Goal: Find specific page/section: Find specific page/section

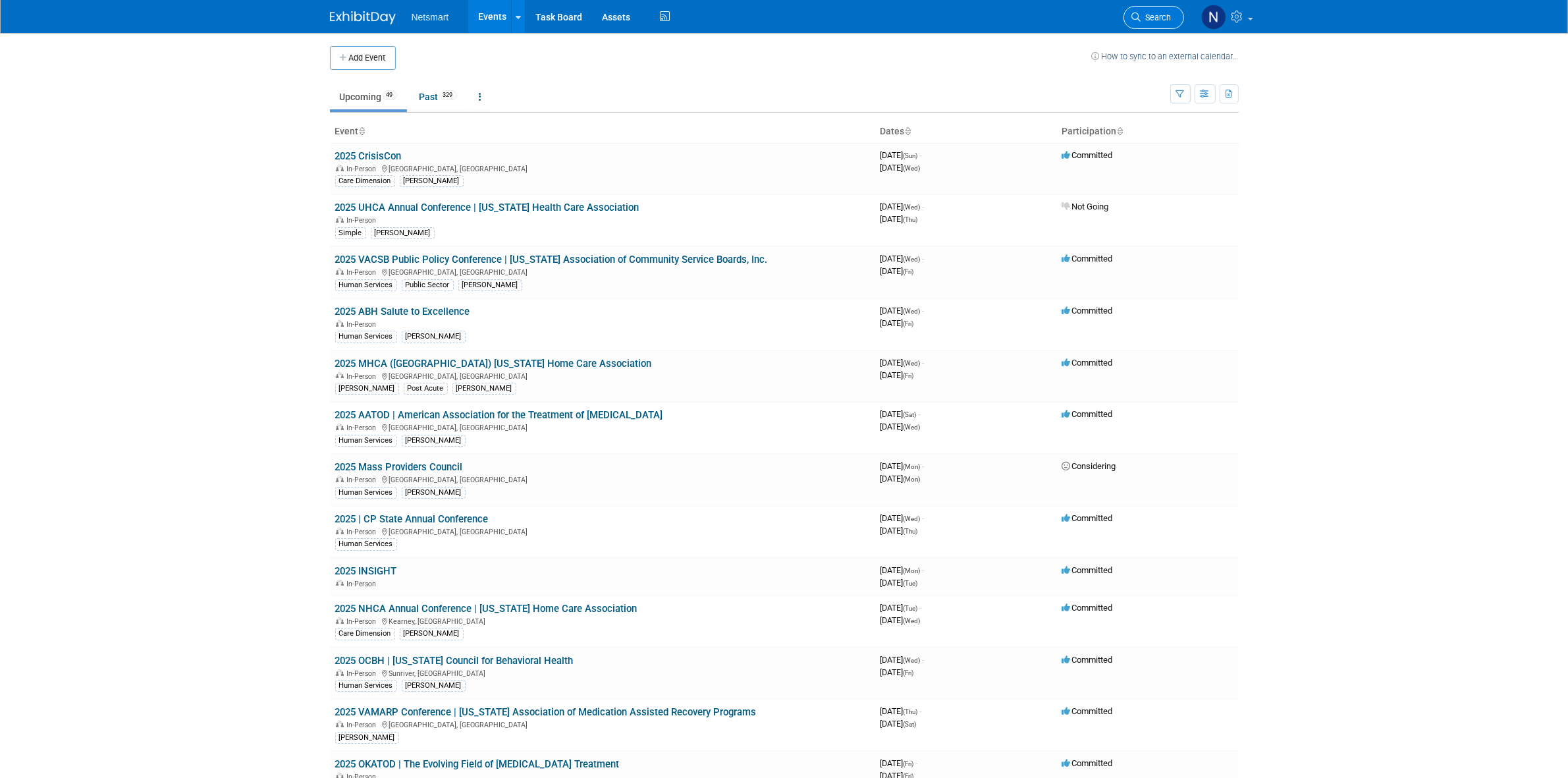
click at [1130, 21] on link "Search" at bounding box center [1154, 18] width 61 height 23
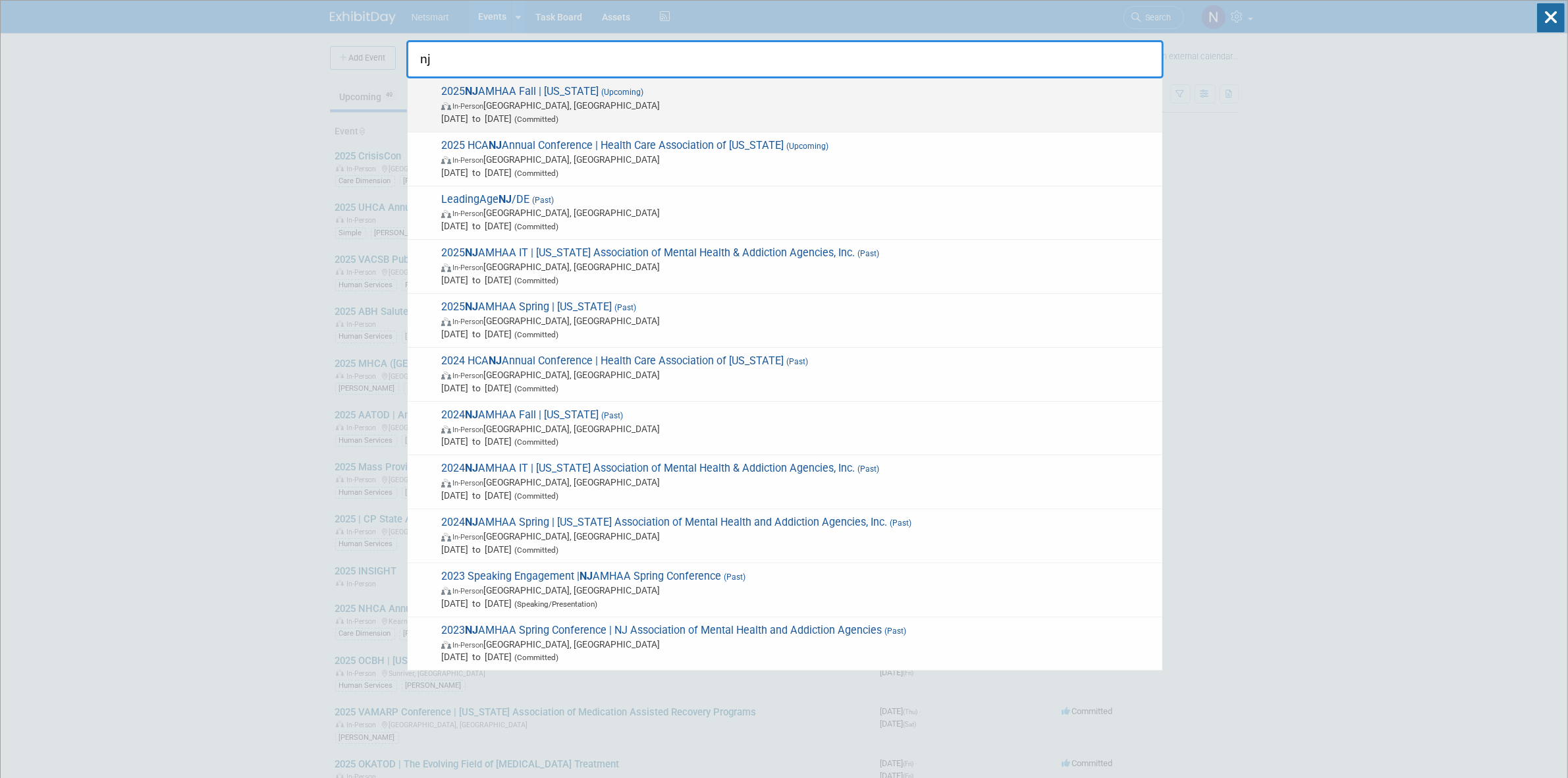
type input "nj"
click at [511, 107] on span "In-Person [GEOGRAPHIC_DATA], [GEOGRAPHIC_DATA]" at bounding box center [798, 105] width 714 height 13
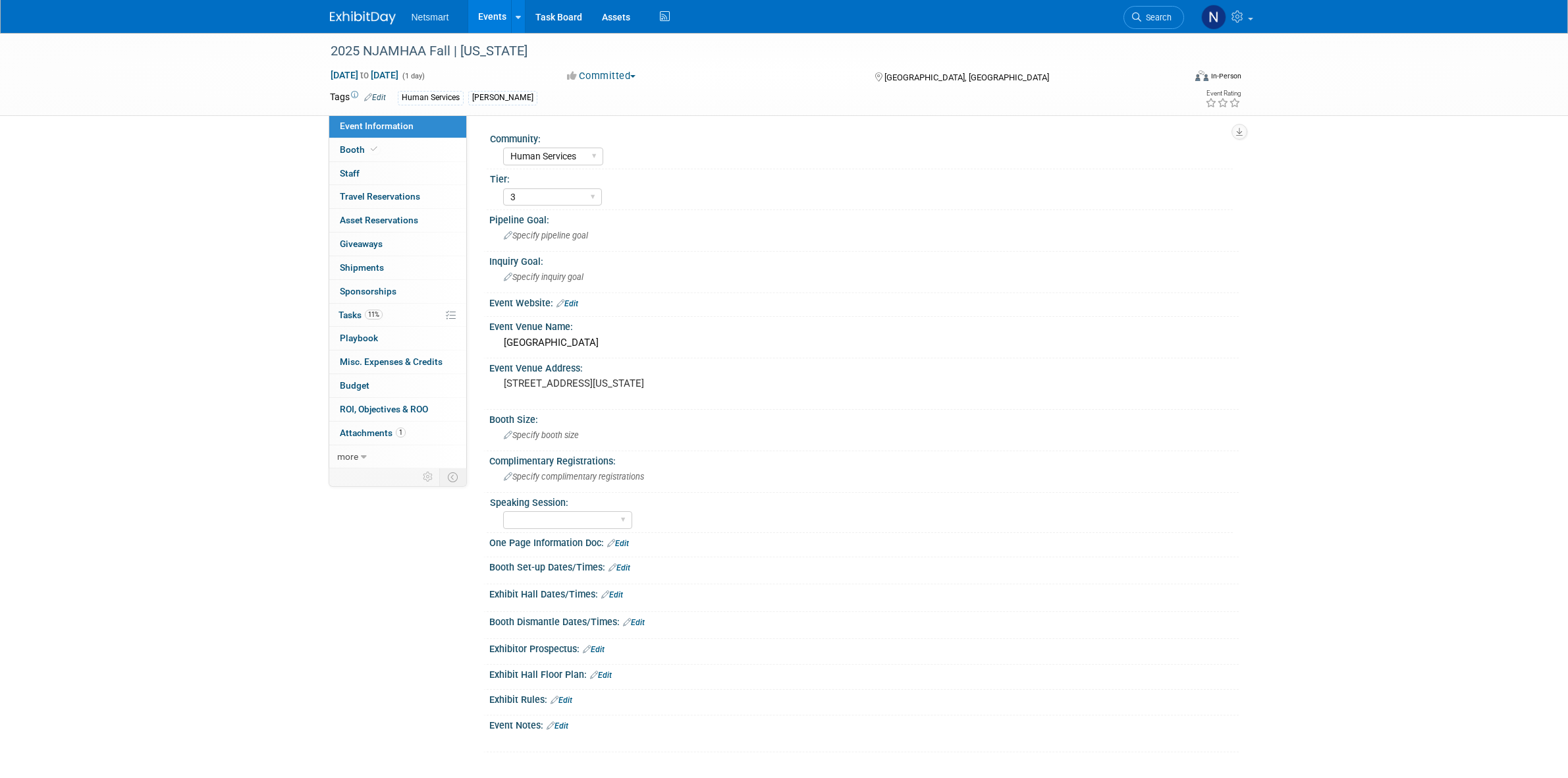
select select "Human Services"
select select "3"
click at [363, 310] on link "11% Tasks 11%" at bounding box center [398, 315] width 137 height 23
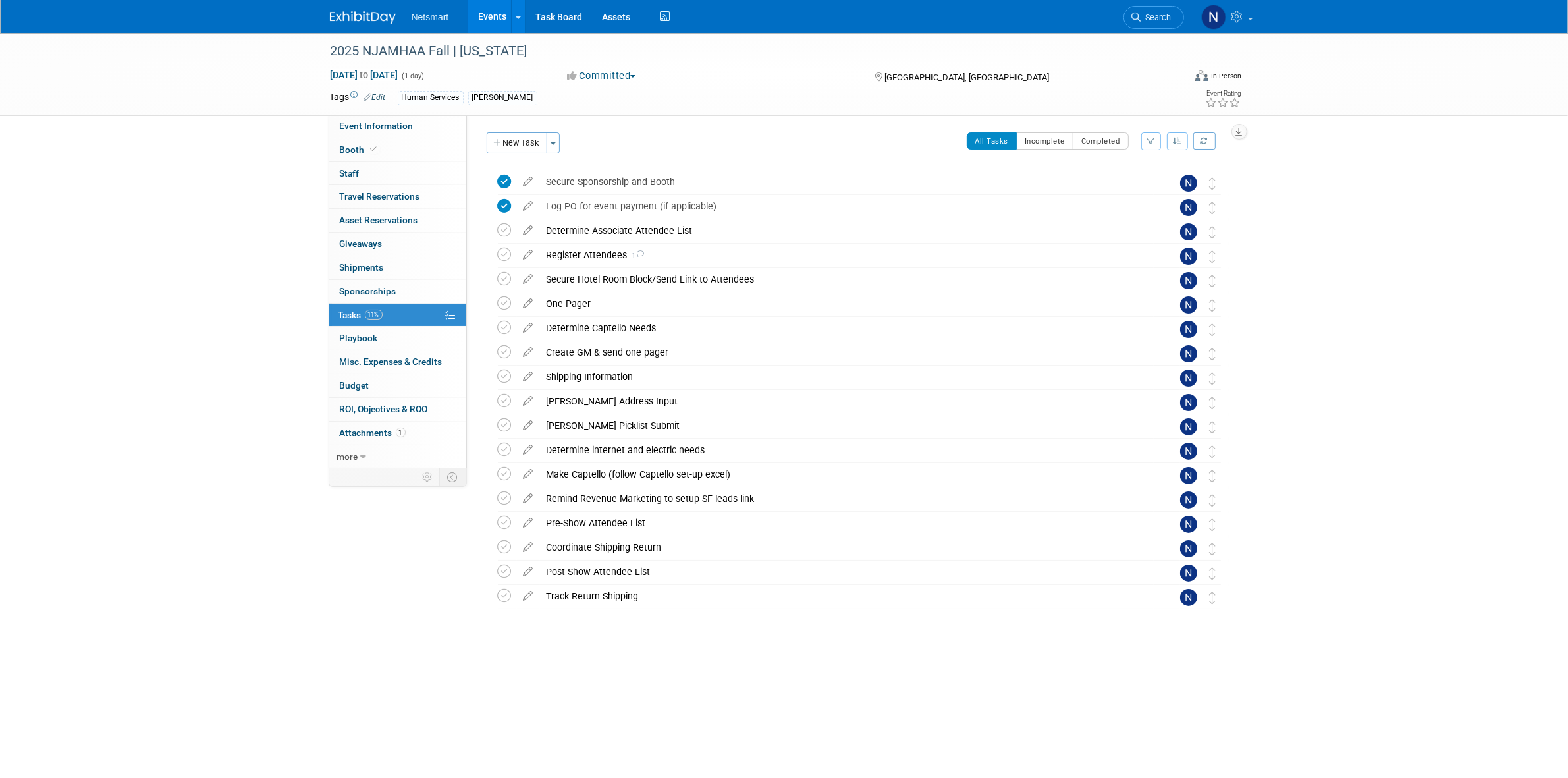
click at [255, 176] on div "2025 NJAMHAA Fall | New Jersey Oct 21, 2025 to Oct 21, 2025 (1 day) Oct 21, 202…" at bounding box center [784, 361] width 1568 height 657
